Goal: Check status: Check status

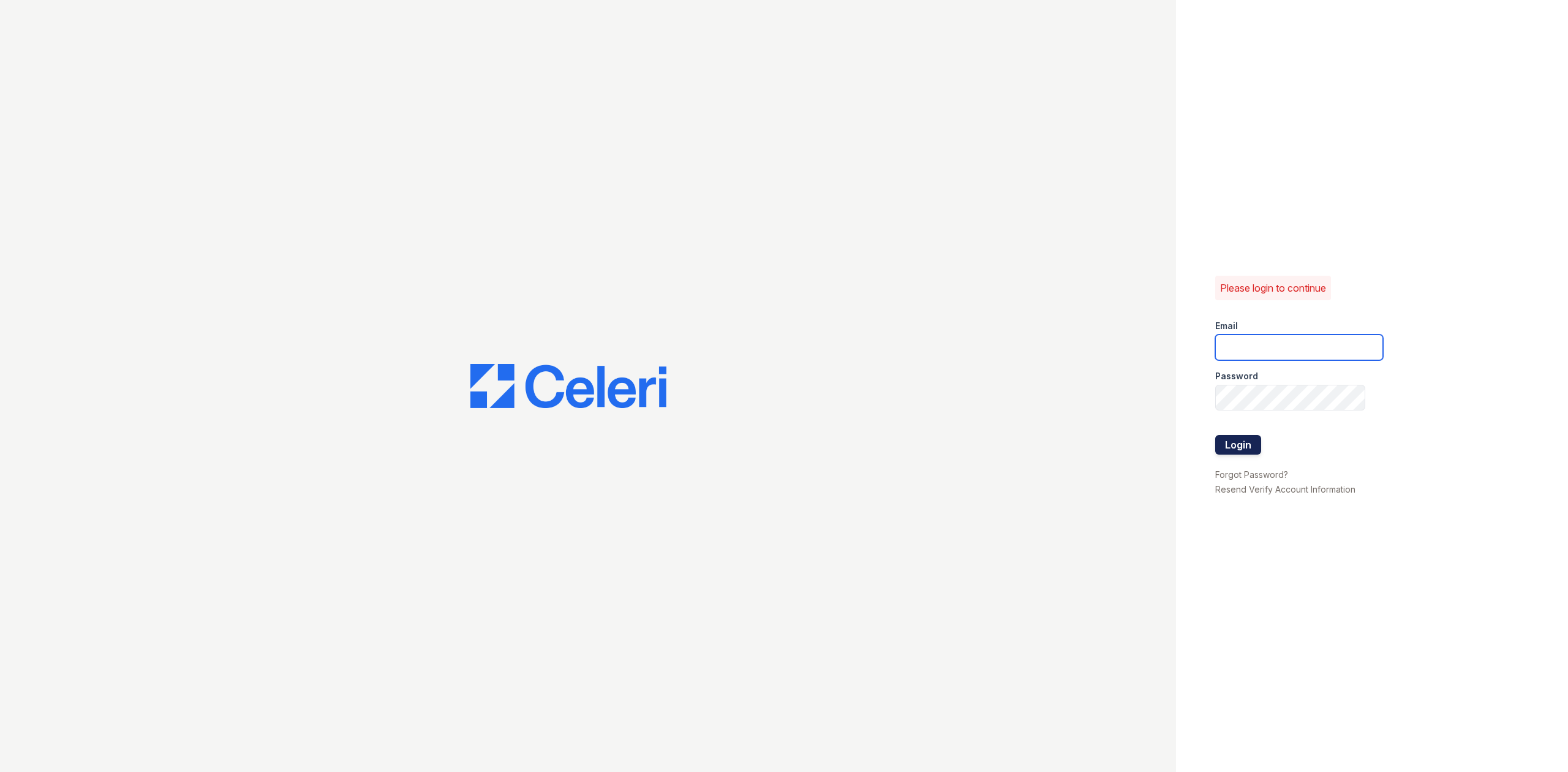
type input "[EMAIL_ADDRESS][DOMAIN_NAME]"
click at [1252, 444] on button "Login" at bounding box center [1238, 445] width 46 height 20
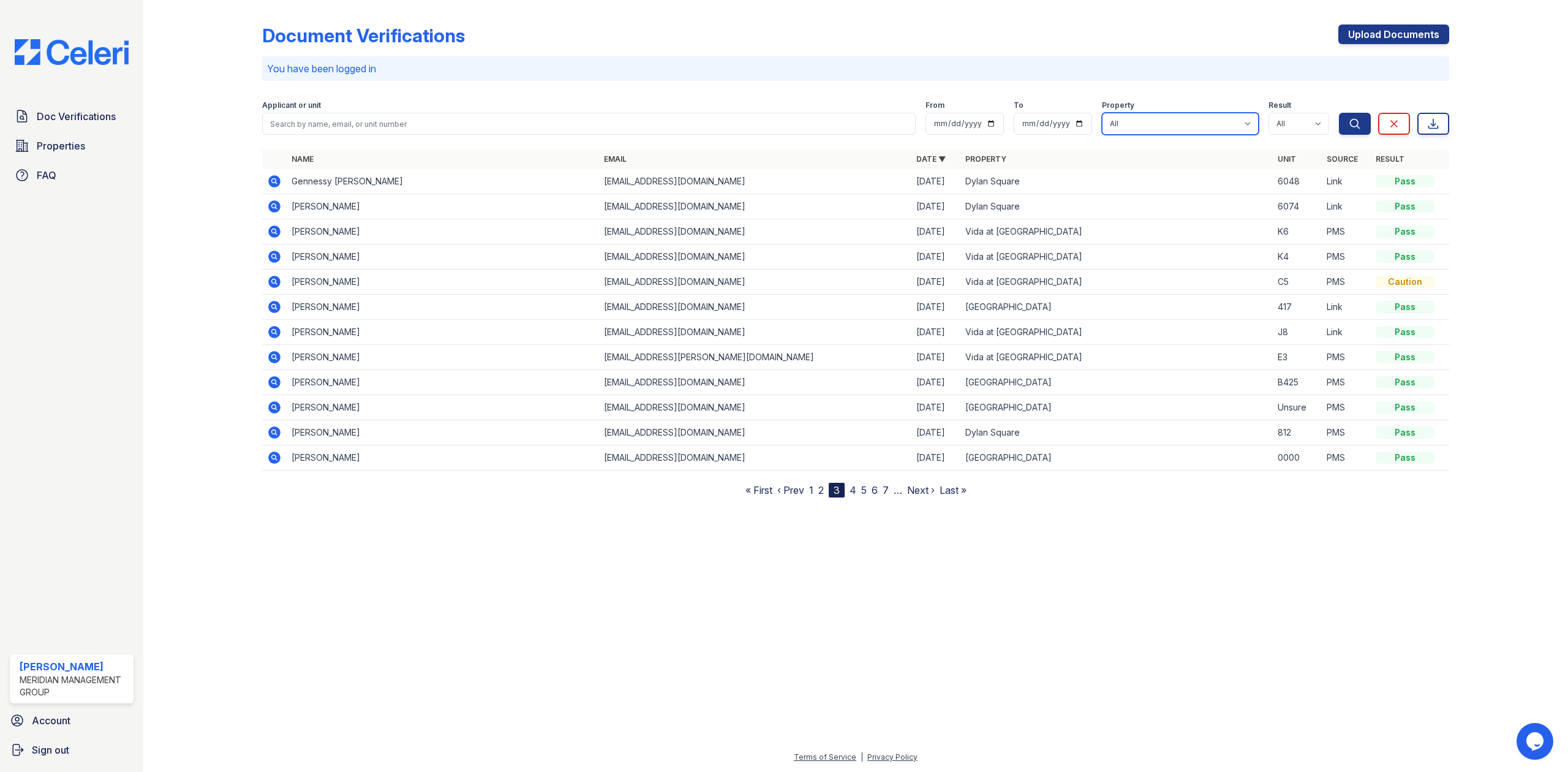
click at [1192, 127] on select "All [GEOGRAPHIC_DATA] Vida at [GEOGRAPHIC_DATA]" at bounding box center [1180, 123] width 156 height 22
select select "281"
click at [1102, 112] on select "All [GEOGRAPHIC_DATA] Vida at [GEOGRAPHIC_DATA]" at bounding box center [1180, 123] width 156 height 22
click at [1358, 115] on button "Search" at bounding box center [1355, 123] width 32 height 22
